Goal: Information Seeking & Learning: Check status

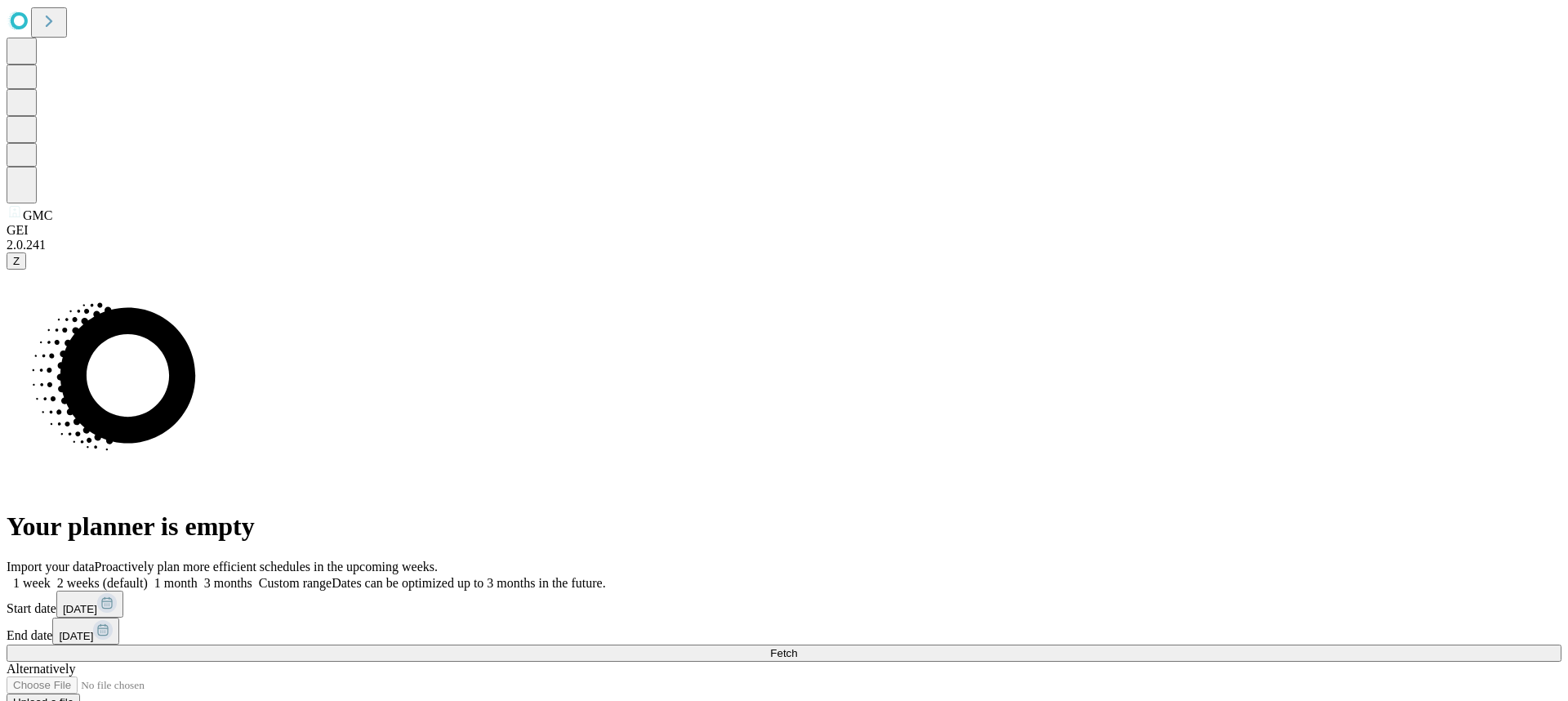
click at [1205, 559] on div "Import your data Proactively plan more efficient schedules in the upcoming week…" at bounding box center [784, 642] width 1554 height 166
click at [1186, 644] on button "Fetch" at bounding box center [784, 653] width 1554 height 17
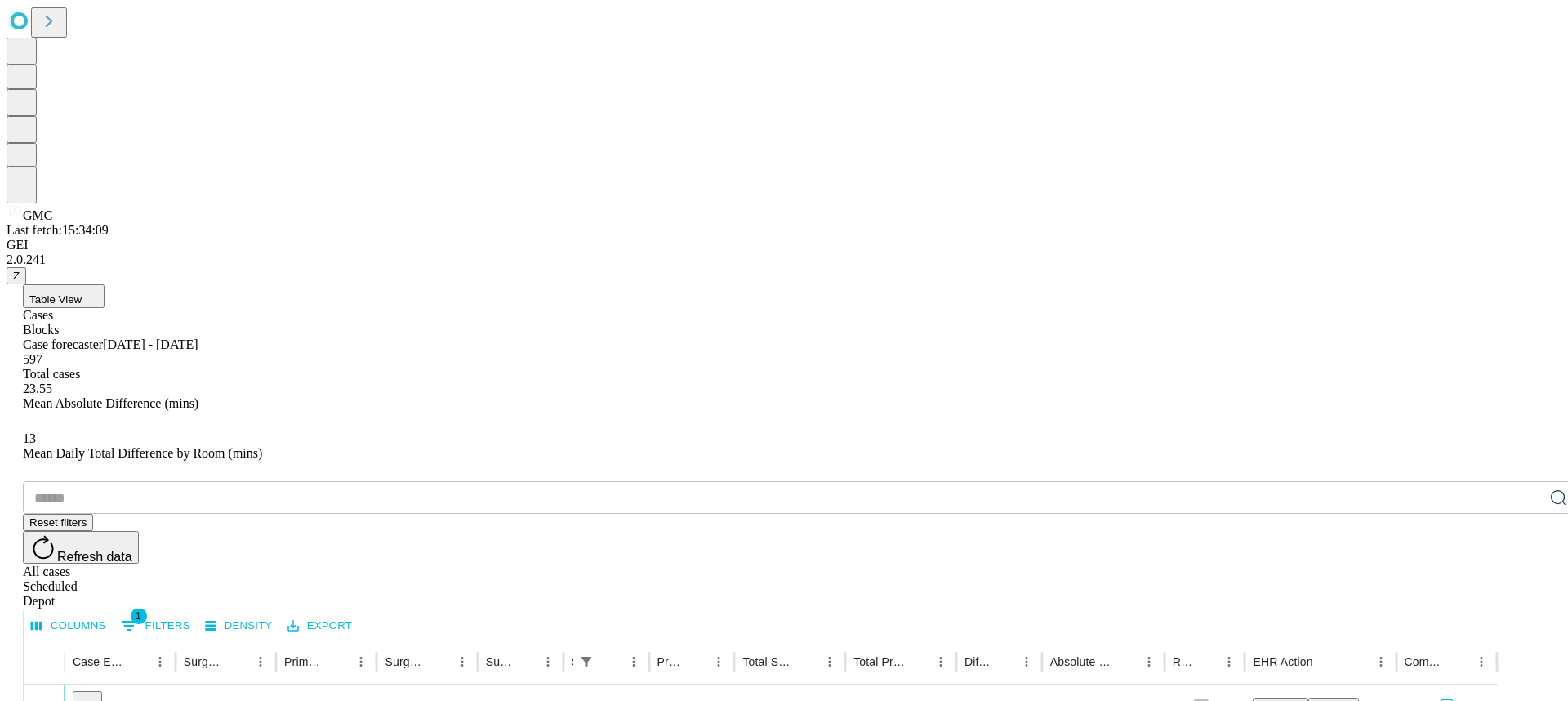
click at [48, 700] on icon "Expand" at bounding box center [44, 704] width 8 height 5
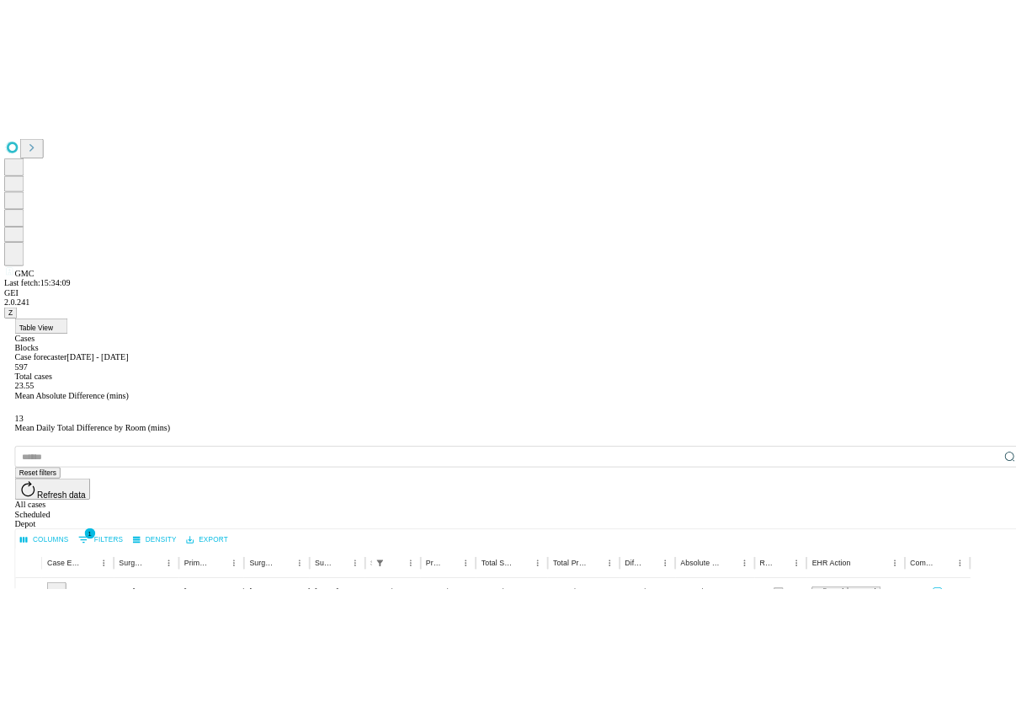
scroll to position [56, 19]
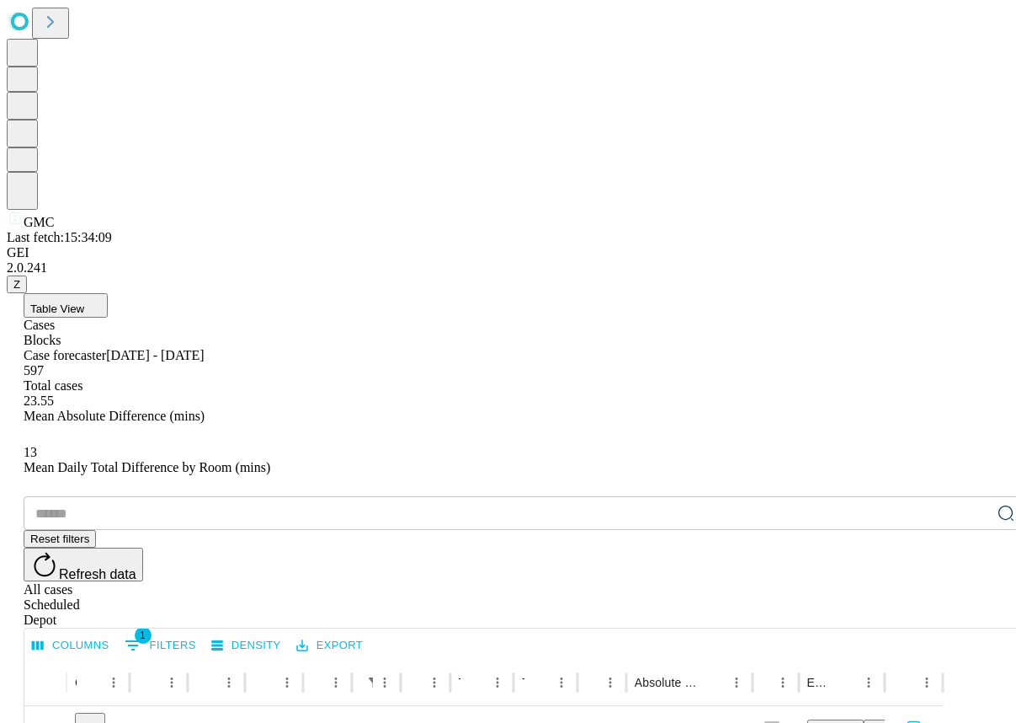
click at [143, 547] on button "Refresh data" at bounding box center [84, 564] width 120 height 34
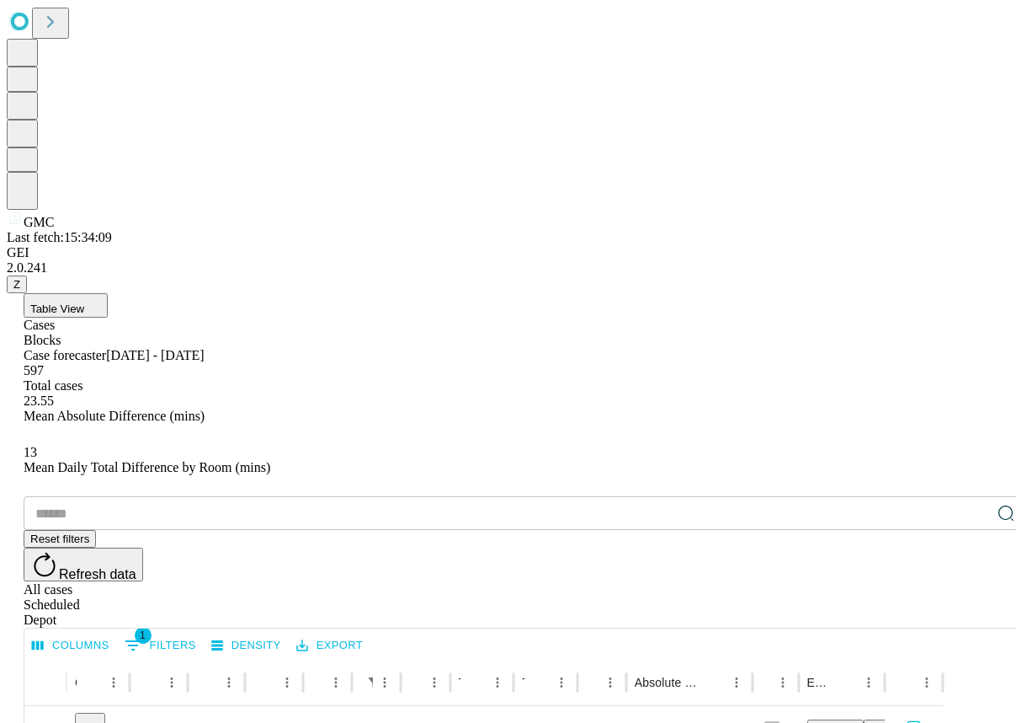
drag, startPoint x: 603, startPoint y: 401, endPoint x: 558, endPoint y: 403, distance: 44.7
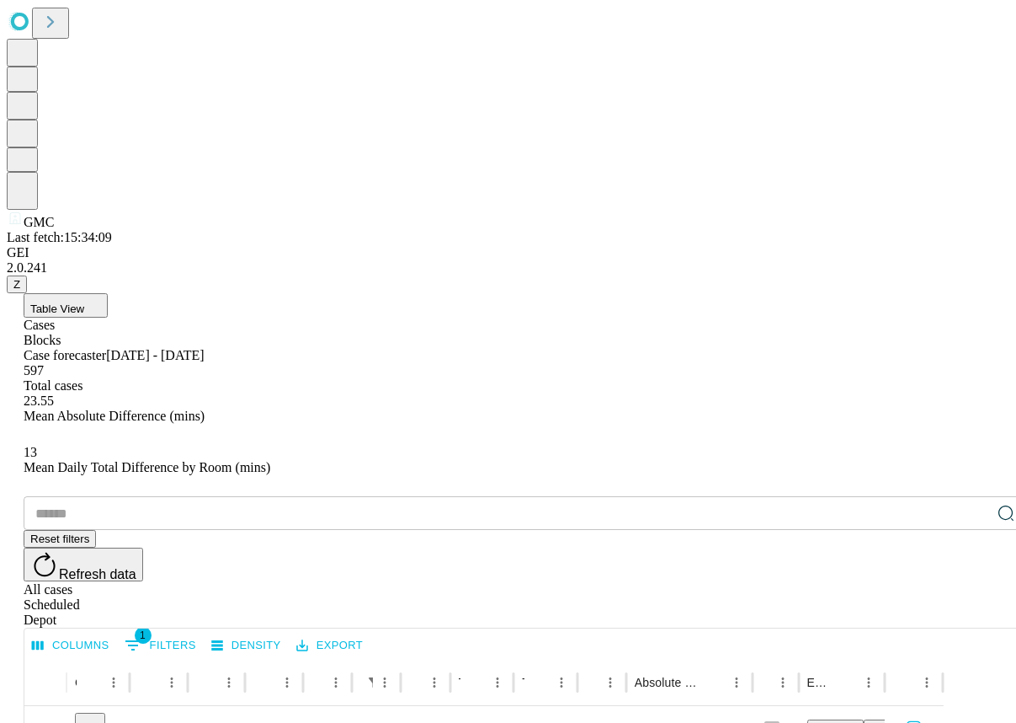
drag, startPoint x: 551, startPoint y: 403, endPoint x: 597, endPoint y: 403, distance: 46.3
copy span "7975669"
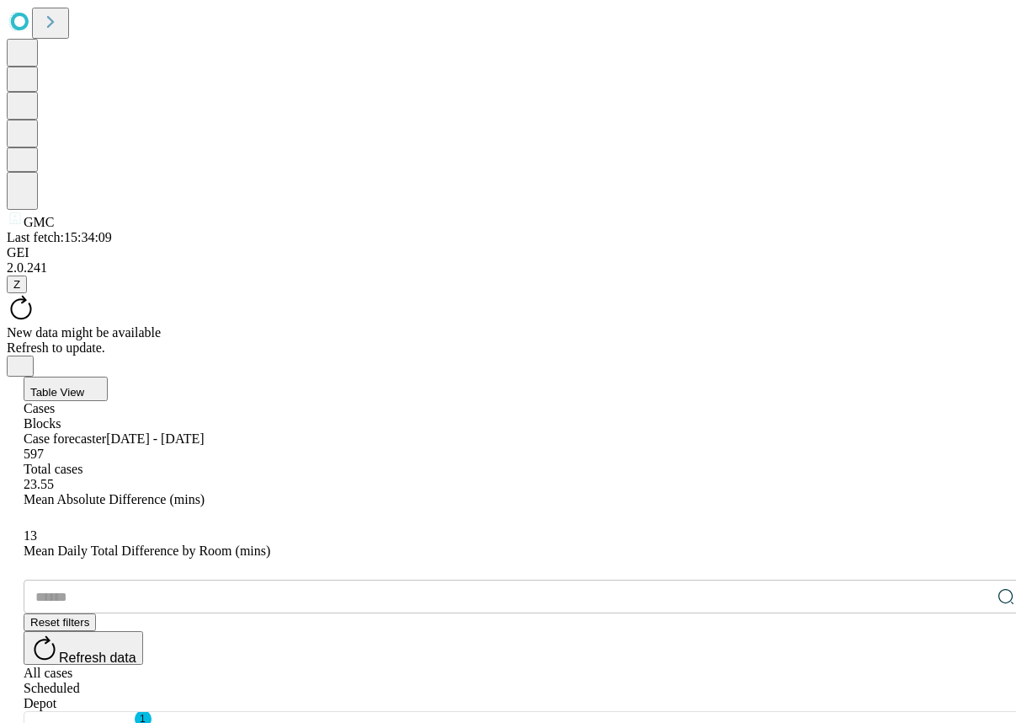
scroll to position [0, 0]
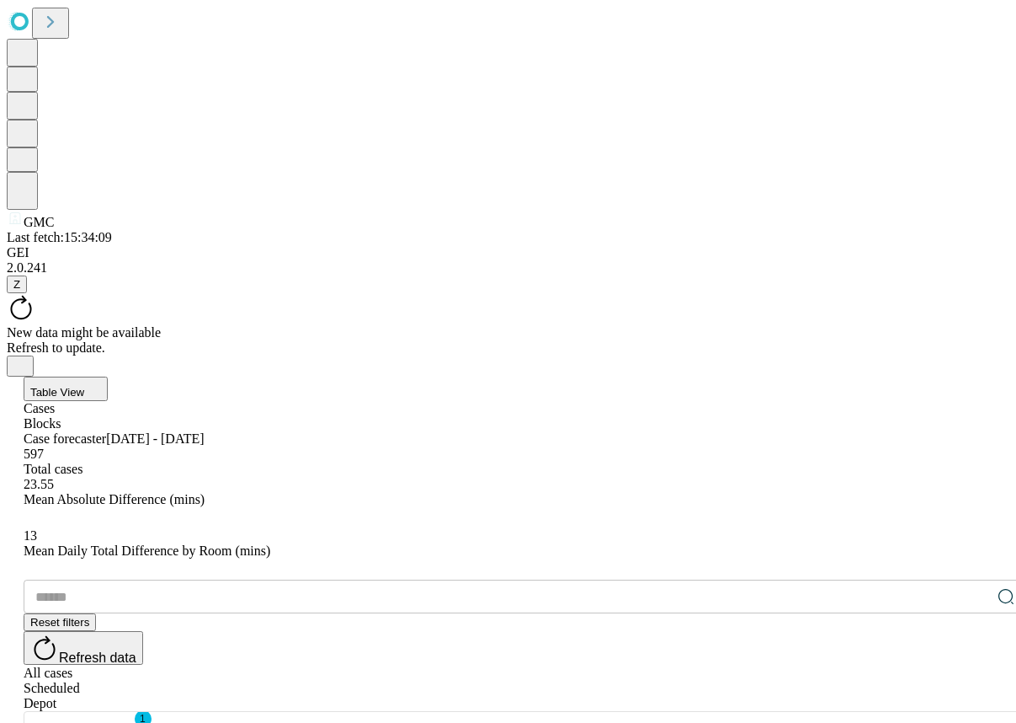
drag, startPoint x: 99, startPoint y: 365, endPoint x: 102, endPoint y: 376, distance: 12.3
